Goal: Information Seeking & Learning: Learn about a topic

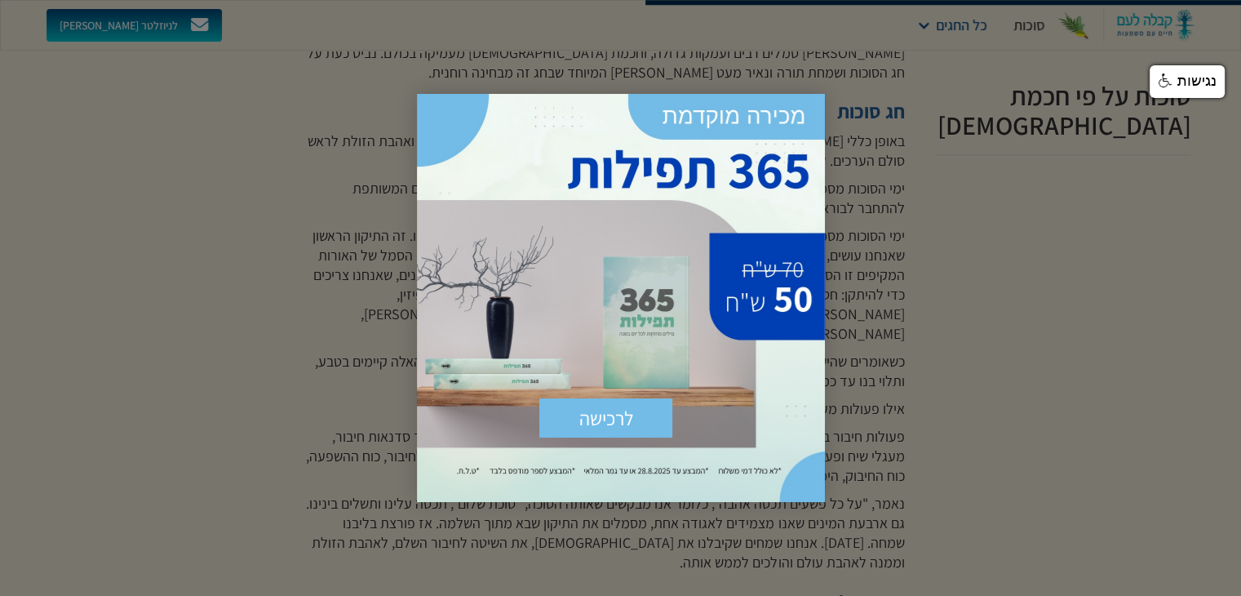
scroll to position [1486, 0]
click at [804, 105] on span "×" at bounding box center [807, 112] width 36 height 36
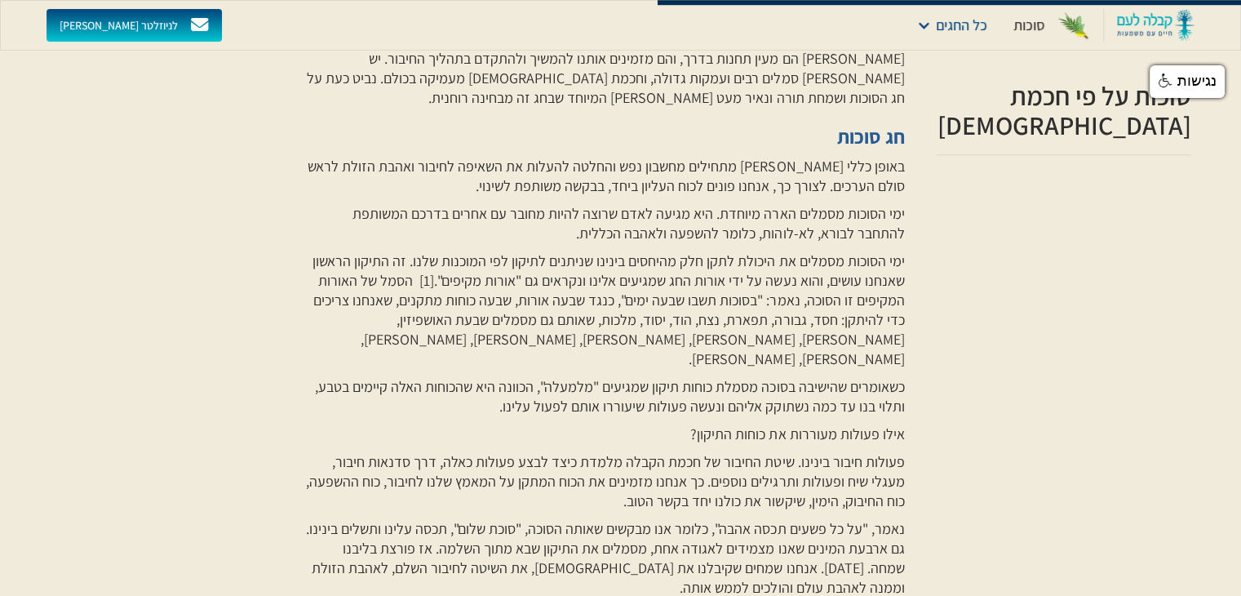
scroll to position [1456, 0]
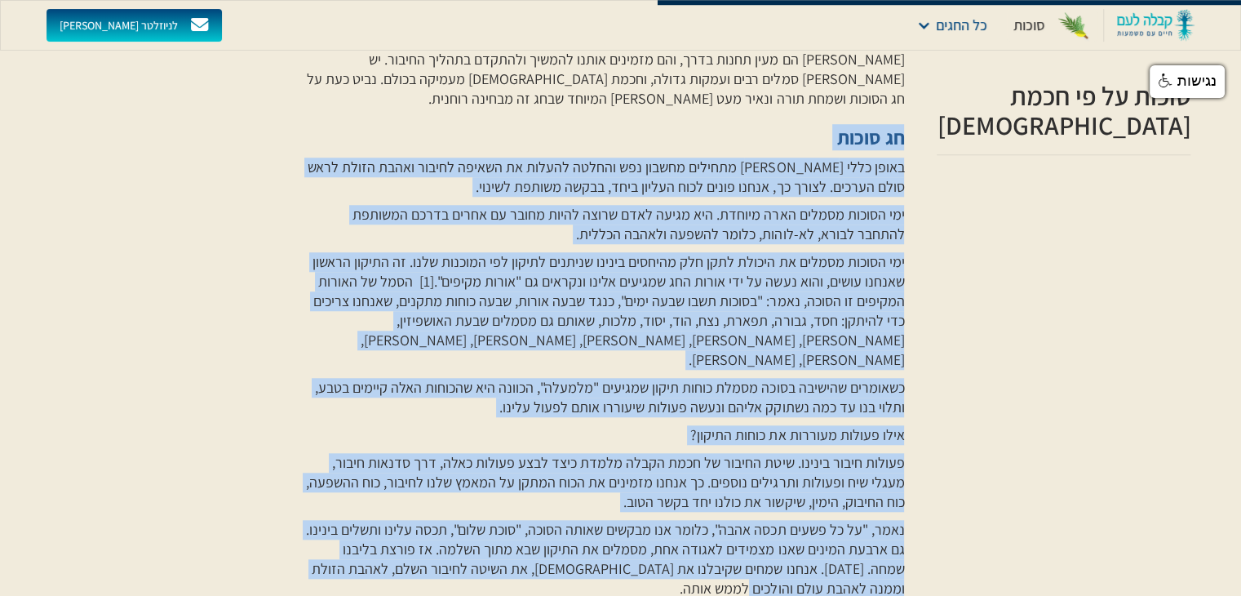
drag, startPoint x: 803, startPoint y: 523, endPoint x: 935, endPoint y: 92, distance: 450.5
copy div "חג סוכות באופן כללי חגי תשרי מתחילים מחשבון נפש והחלטה להעלות את השאיפה לחיבור …"
click at [1033, 25] on div "סוכות" at bounding box center [1029, 26] width 31 height 20
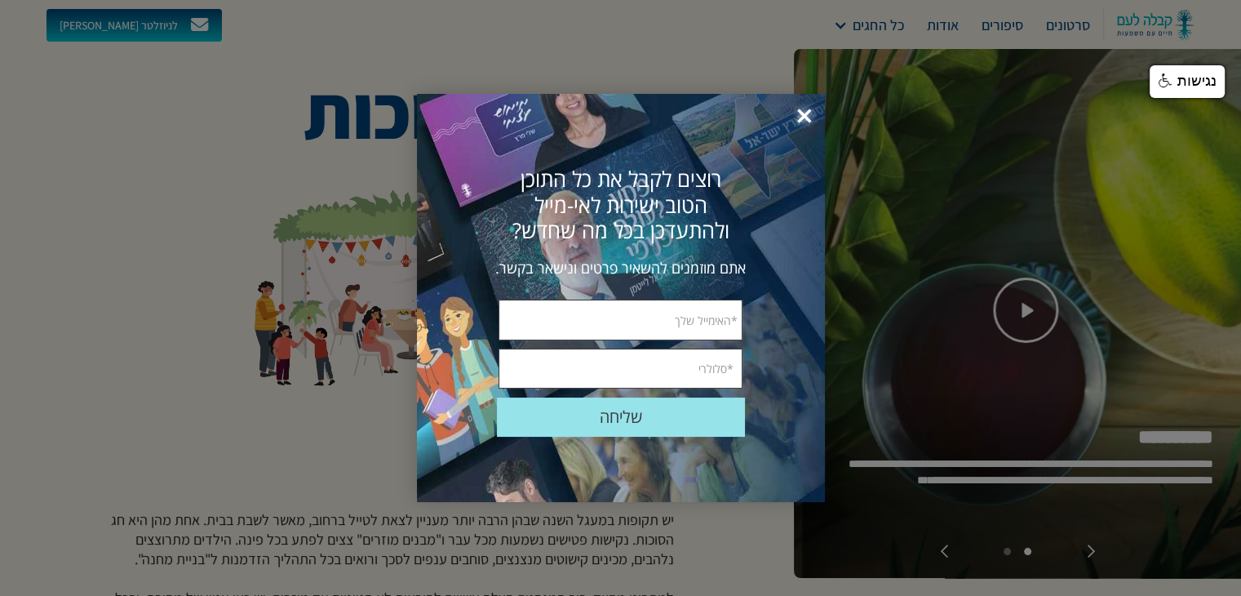
click at [804, 116] on span "×" at bounding box center [805, 117] width 36 height 36
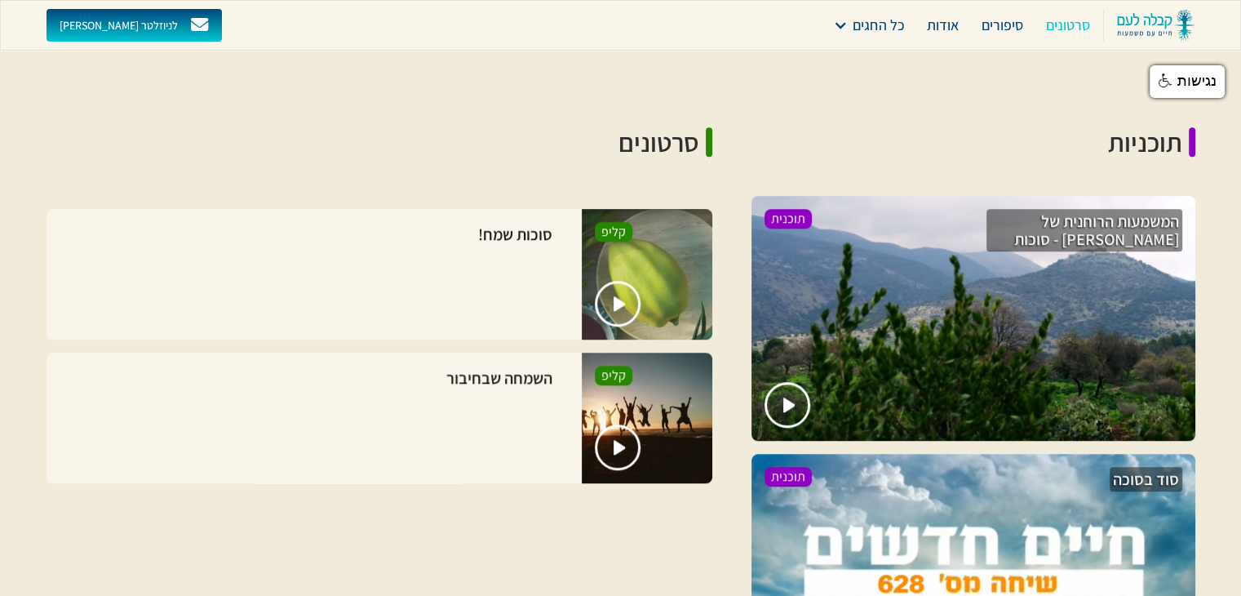
scroll to position [1064, 0]
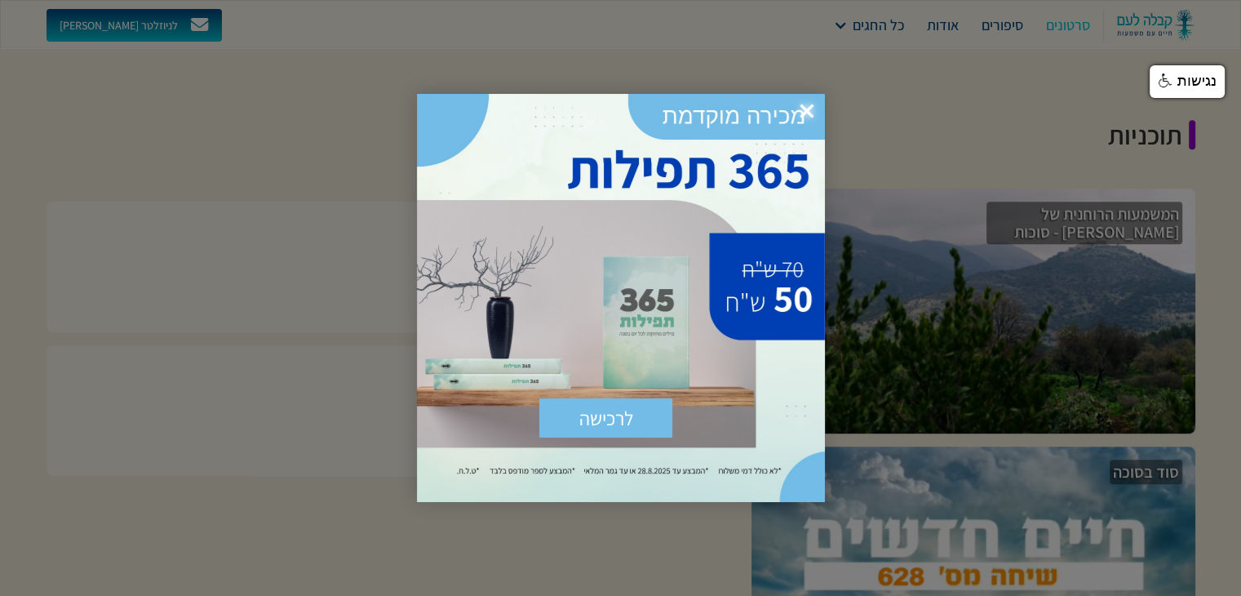
click at [806, 109] on span "×" at bounding box center [807, 112] width 36 height 36
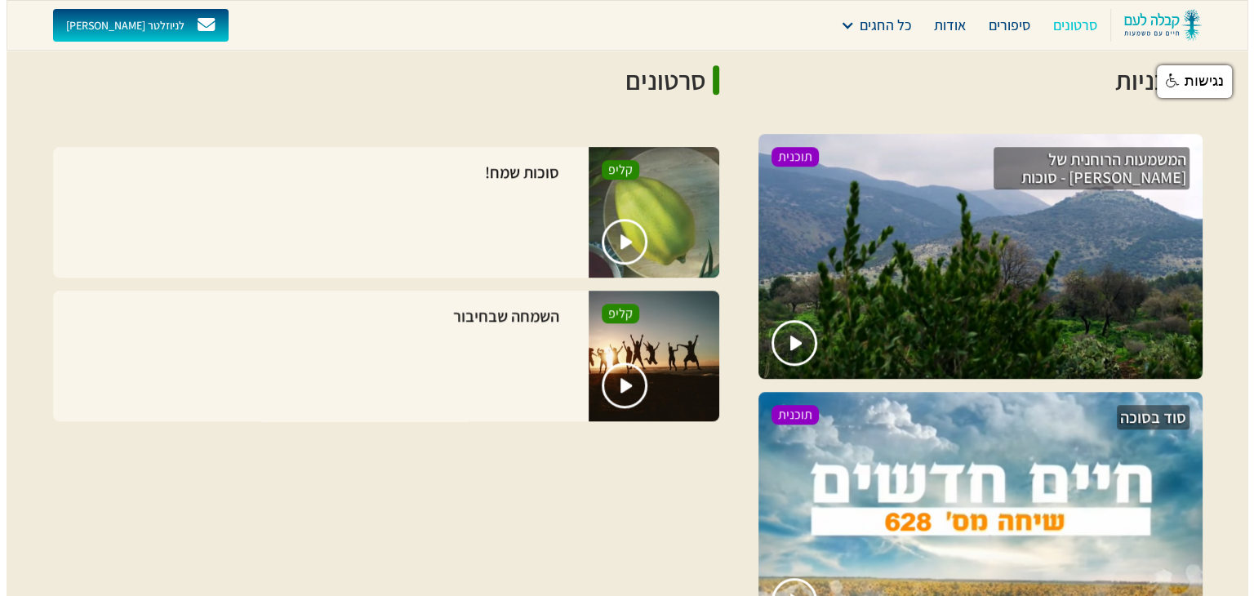
scroll to position [1110, 0]
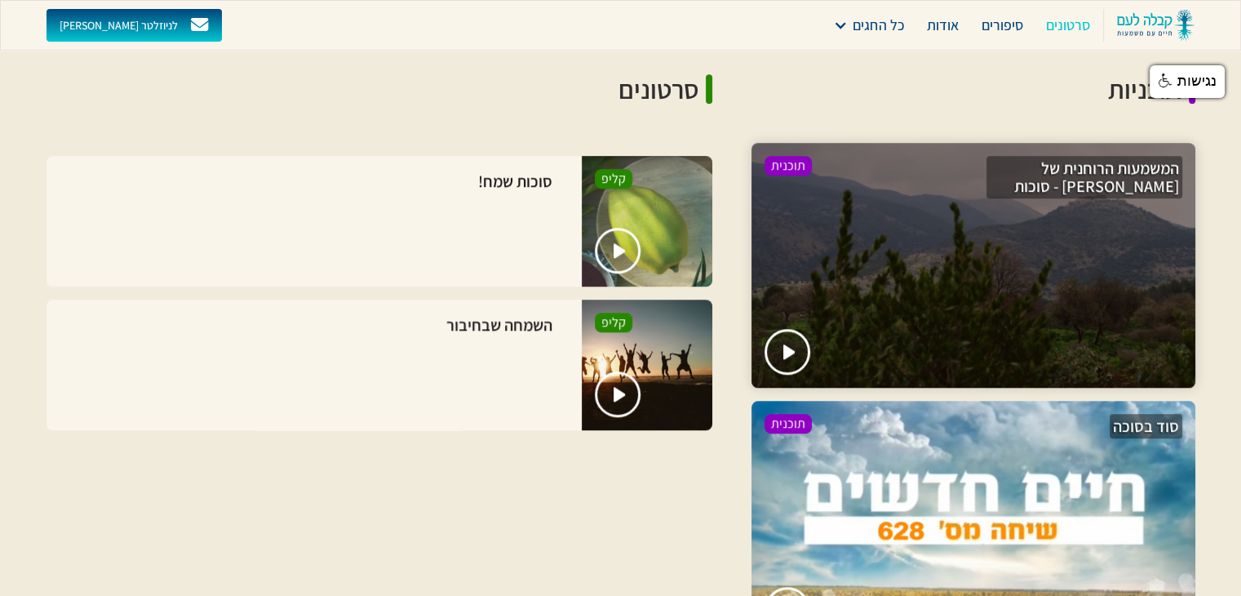
click at [968, 291] on div at bounding box center [974, 265] width 444 height 245
click at [788, 344] on img "open lightbox" at bounding box center [790, 352] width 14 height 16
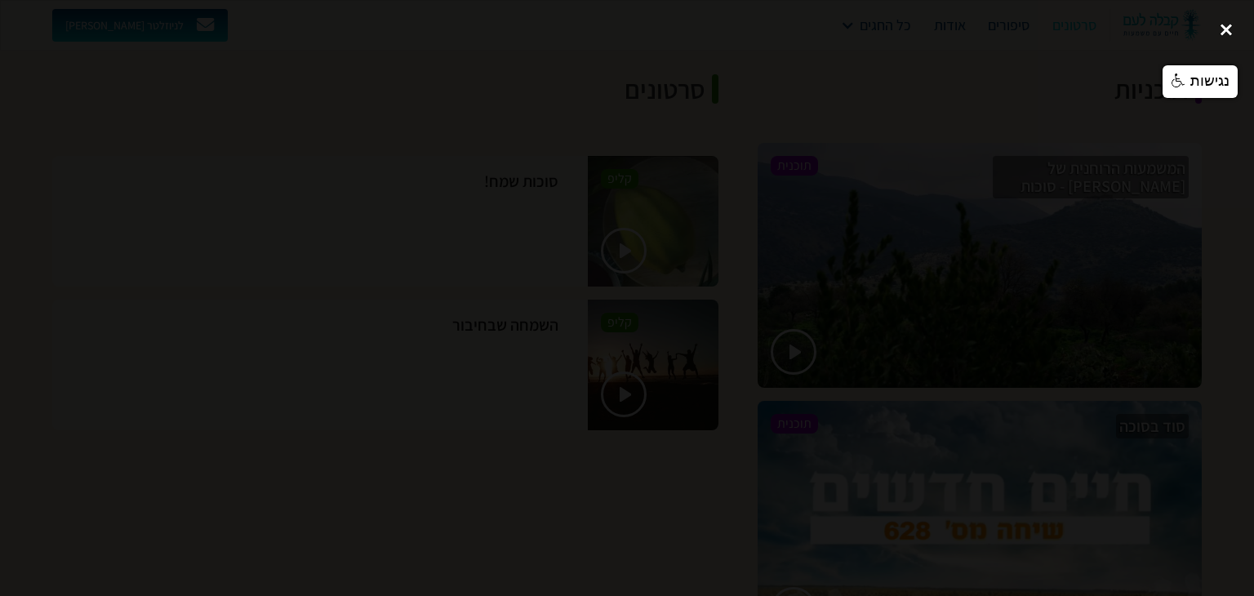
click at [1226, 29] on div "close lightbox" at bounding box center [1226, 30] width 56 height 36
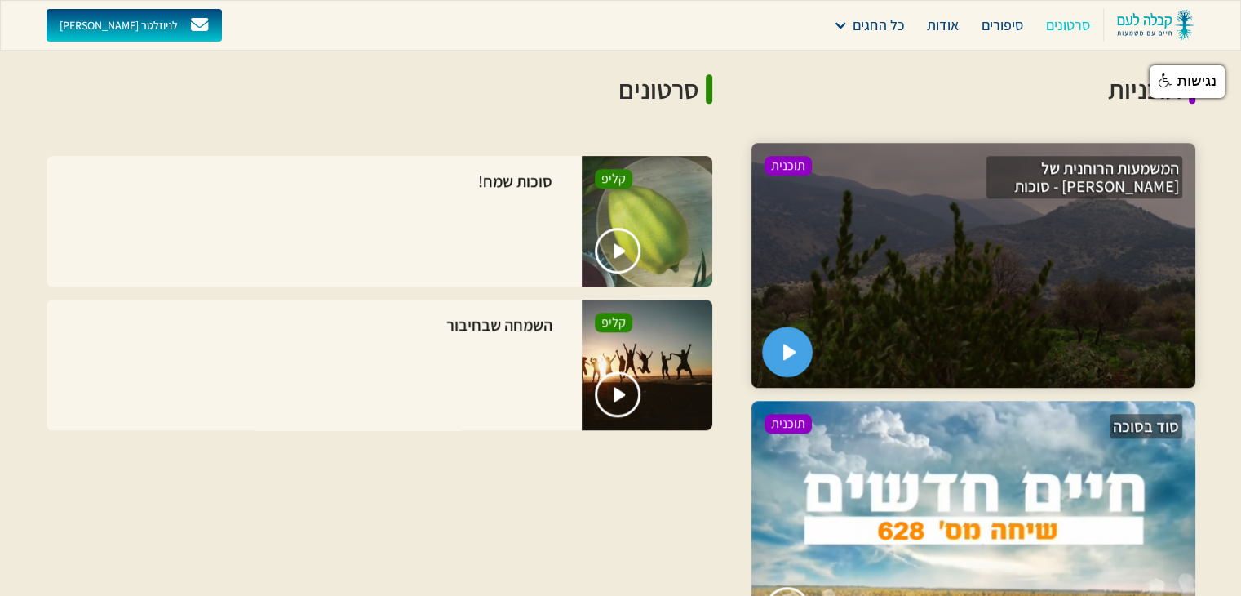
click at [780, 327] on link "open lightbox" at bounding box center [787, 352] width 51 height 51
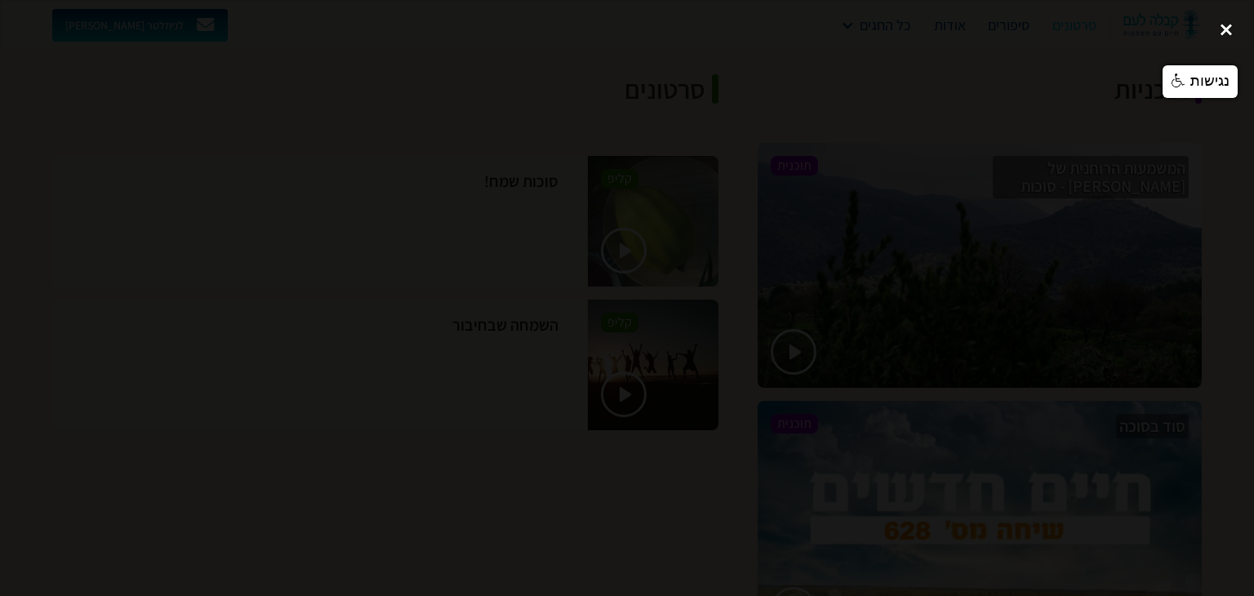
click at [1228, 35] on div "close lightbox" at bounding box center [1226, 30] width 56 height 36
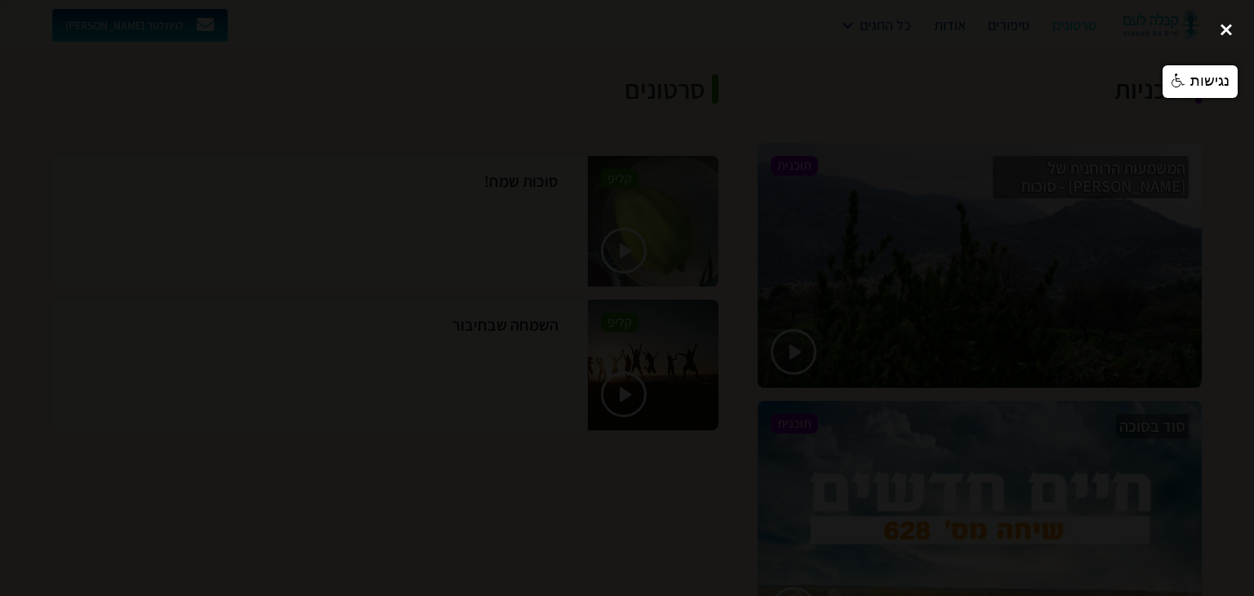
click at [1228, 30] on div "close lightbox" at bounding box center [1226, 30] width 56 height 36
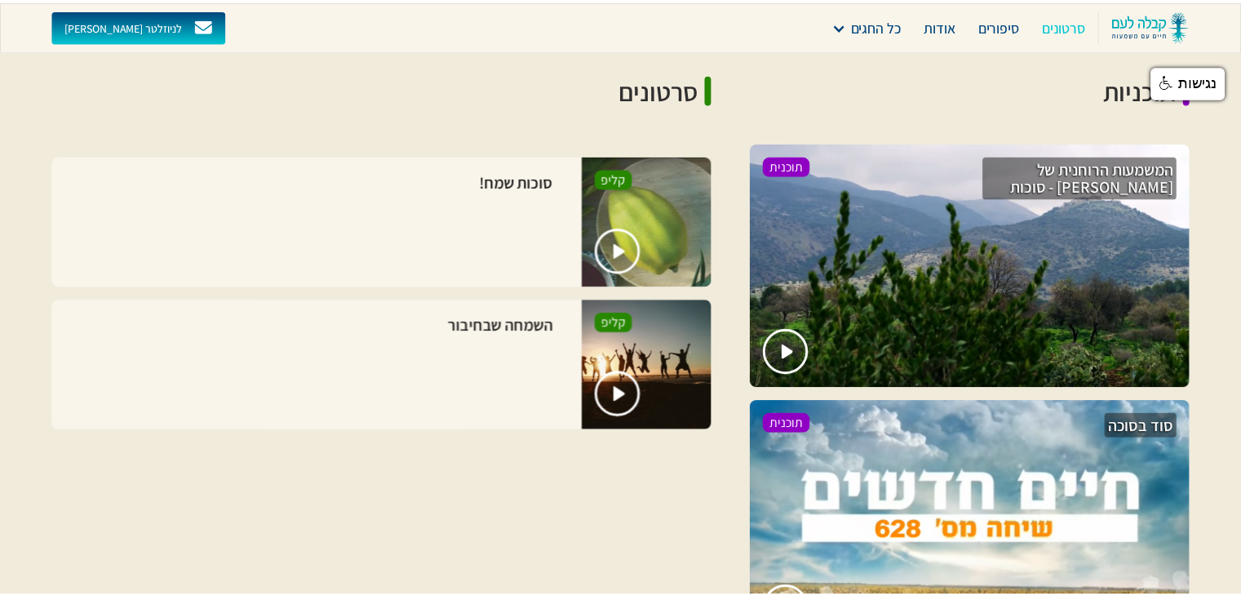
scroll to position [1127, 0]
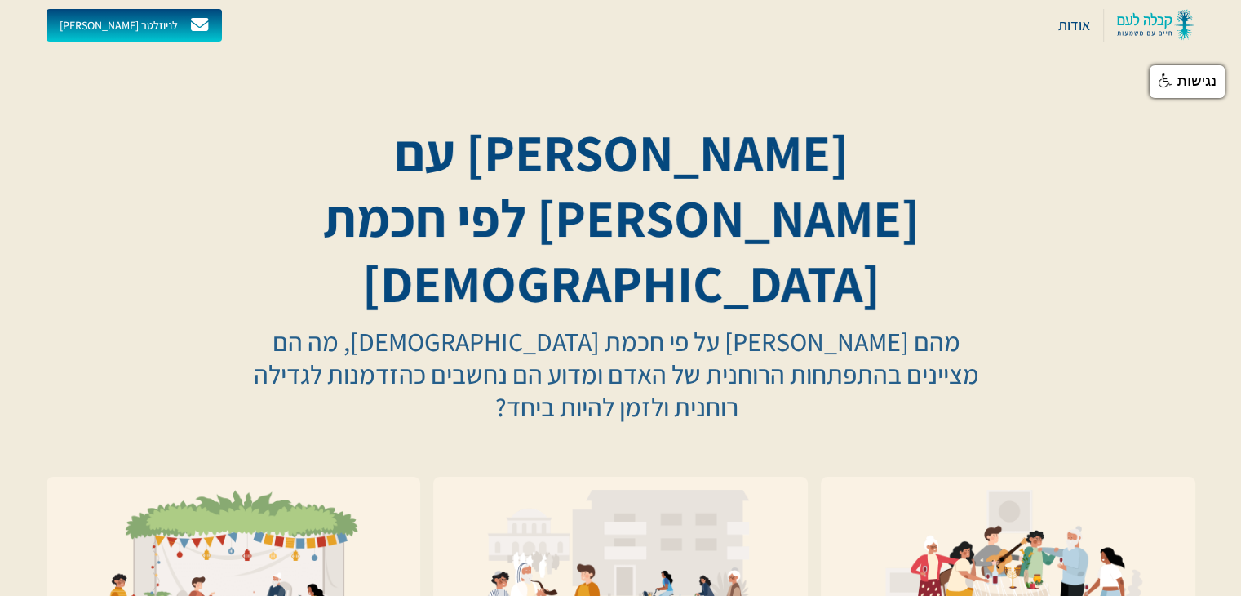
click at [849, 158] on h1 "[PERSON_NAME] עם [PERSON_NAME] לפי חכמת [DEMOGRAPHIC_DATA]" at bounding box center [620, 218] width 757 height 196
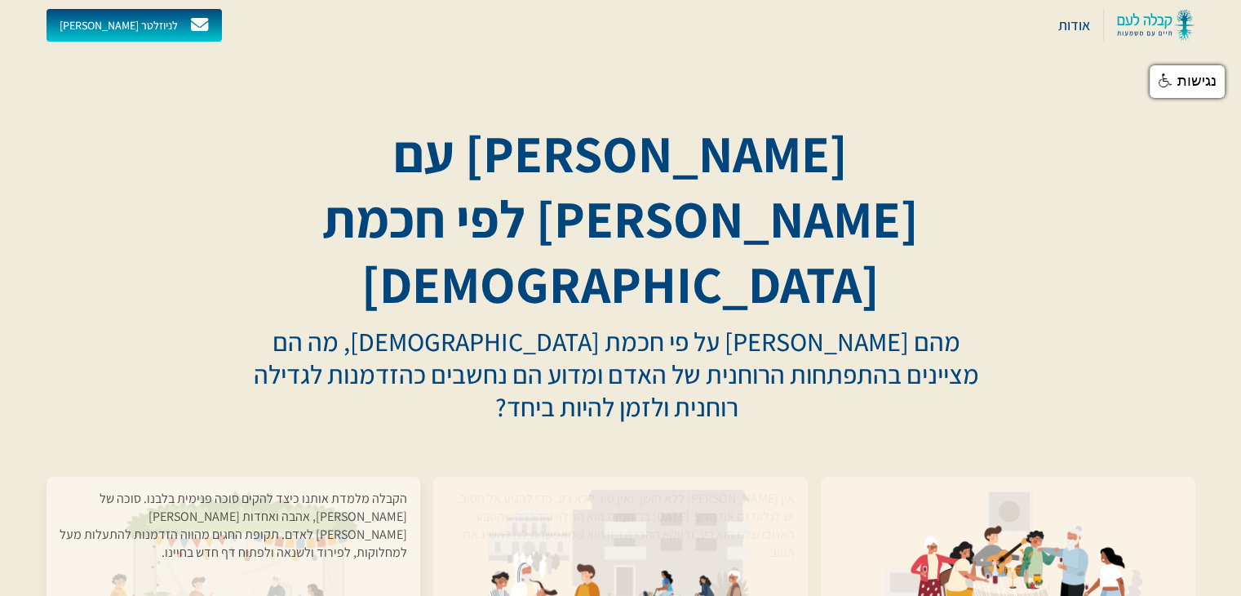
click at [223, 490] on div "הקבלה מלמדת אותנו כיצד להקים סוכה פנימית בלבנו. סוכה של שלום, אהבה ואחדות בין א…" at bounding box center [234, 578] width 349 height 176
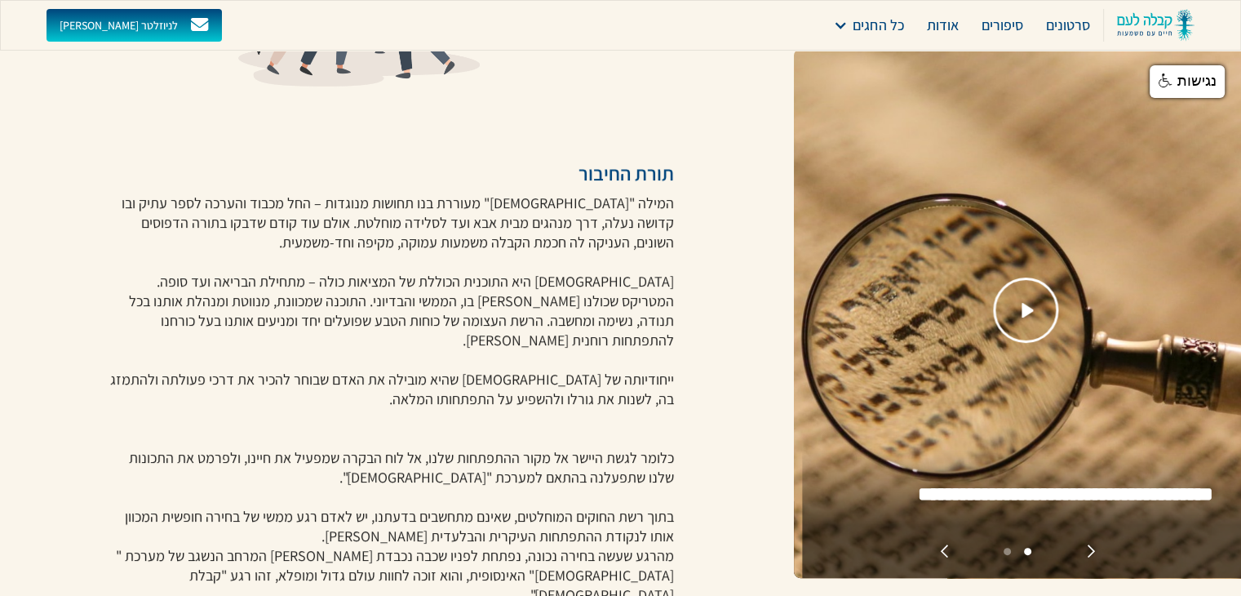
scroll to position [309, 0]
